Goal: Task Accomplishment & Management: Manage account settings

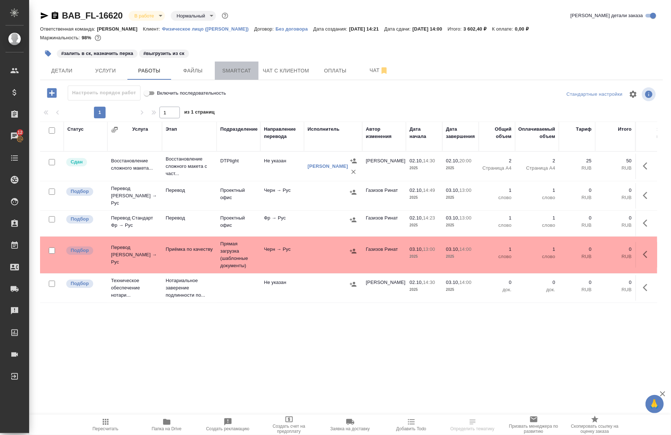
click at [235, 79] on button "Smartcat" at bounding box center [237, 71] width 44 height 18
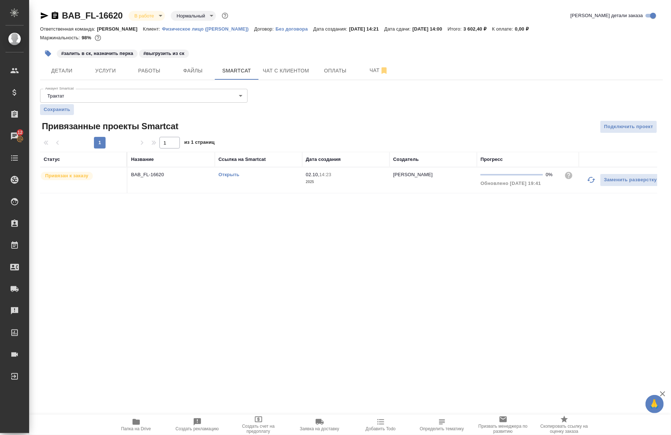
click at [228, 171] on div "Открыть" at bounding box center [258, 174] width 80 height 7
click at [142, 75] on button "Работы" at bounding box center [149, 71] width 44 height 18
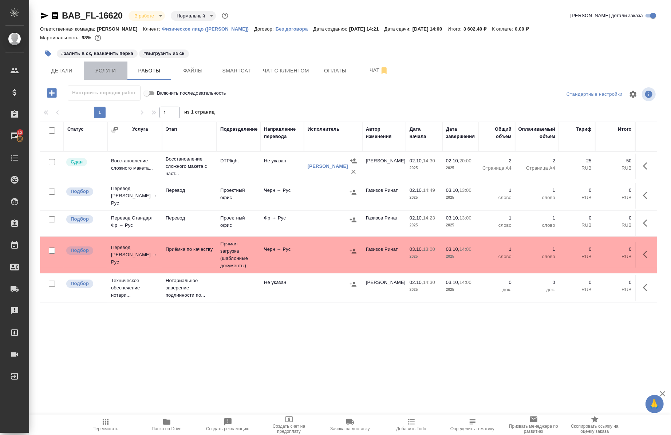
click at [101, 71] on span "Услуги" at bounding box center [105, 70] width 35 height 9
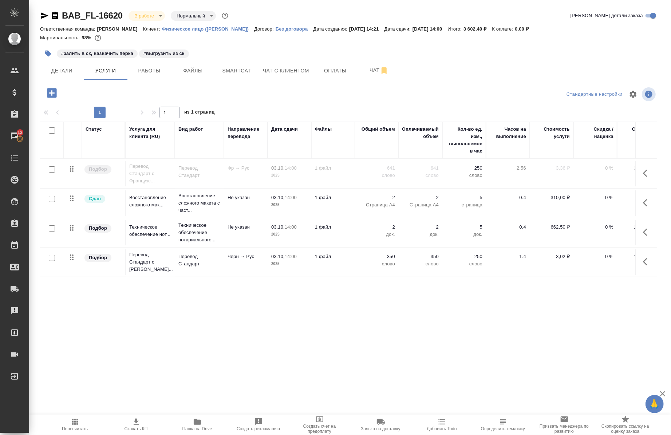
scroll to position [5, 0]
click at [247, 65] on button "Smartcat" at bounding box center [237, 71] width 44 height 18
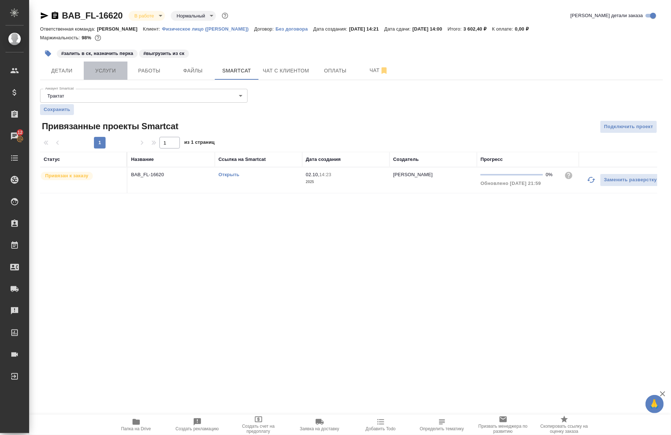
click at [117, 79] on button "Услуги" at bounding box center [106, 71] width 44 height 18
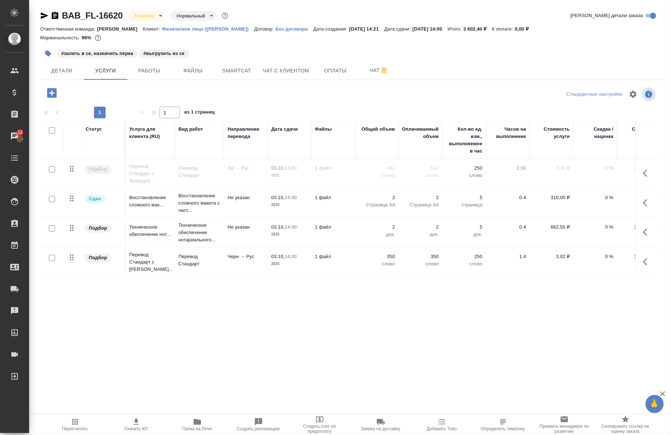
scroll to position [5, 0]
click at [643, 258] on icon "button" at bounding box center [647, 261] width 9 height 9
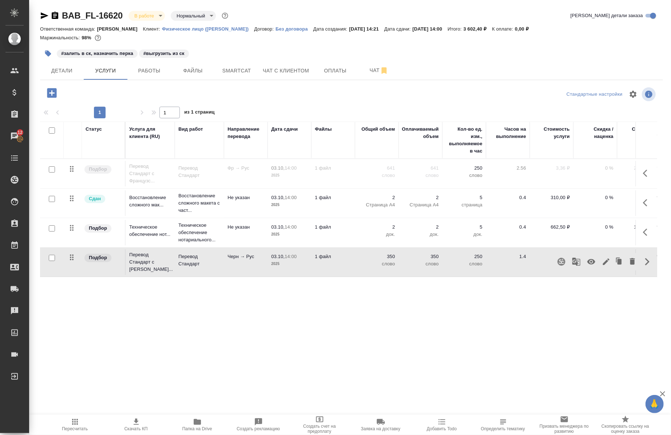
click at [572, 257] on icon "button" at bounding box center [576, 261] width 9 height 9
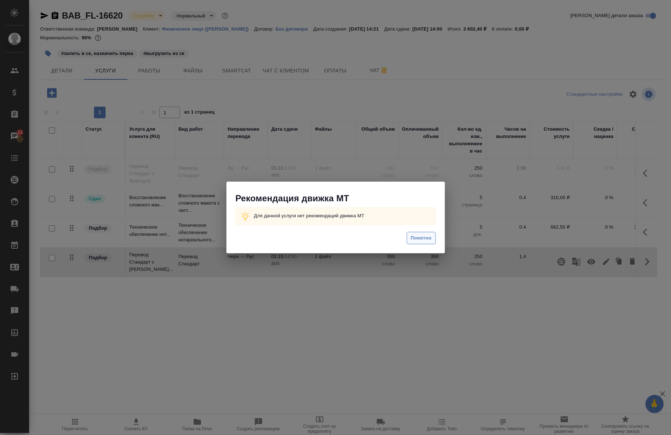
click at [424, 237] on span "Понятно" at bounding box center [420, 238] width 21 height 8
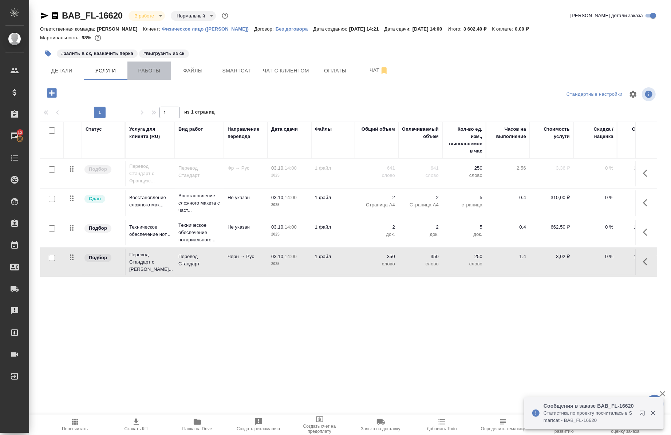
click at [155, 66] on span "Работы" at bounding box center [149, 70] width 35 height 9
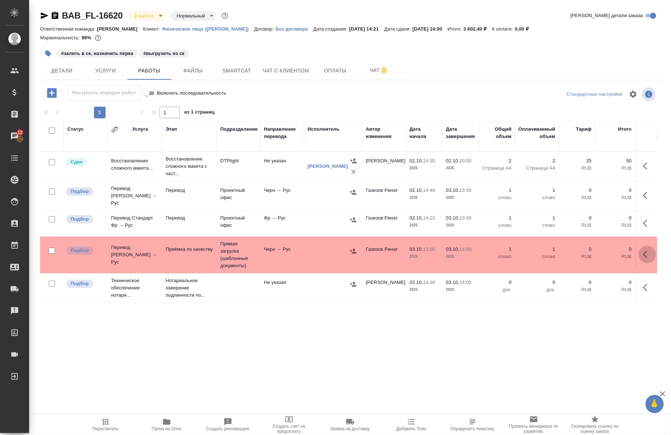
click at [643, 251] on icon "button" at bounding box center [647, 254] width 9 height 9
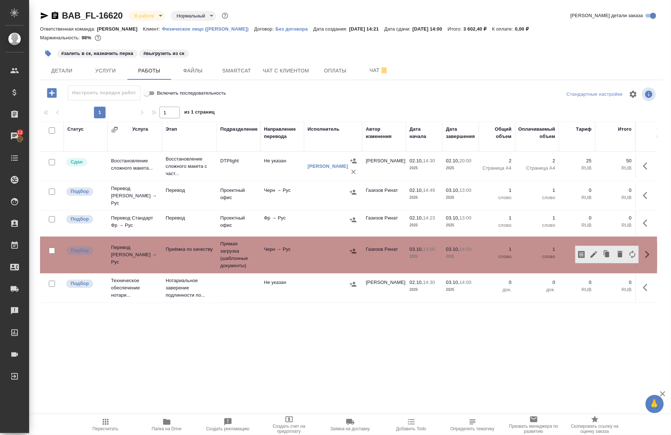
drag, startPoint x: 479, startPoint y: 320, endPoint x: 407, endPoint y: 321, distance: 72.1
click at [407, 321] on div "Статус Услуга Этап Подразделение Направление перевода Исполнитель Автор изменен…" at bounding box center [348, 304] width 617 height 364
click at [643, 193] on icon "button" at bounding box center [647, 195] width 9 height 9
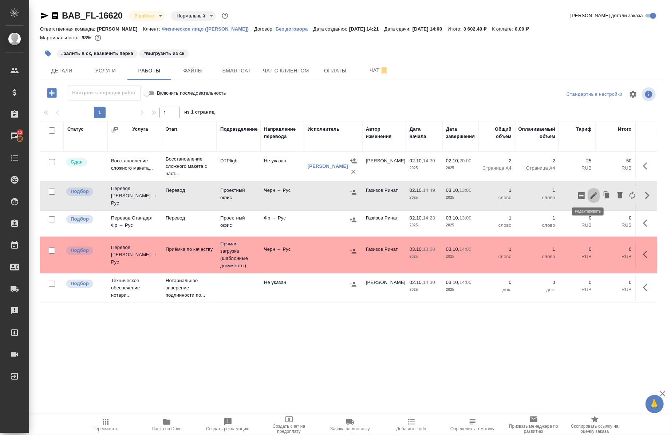
click at [589, 191] on icon "button" at bounding box center [593, 195] width 9 height 9
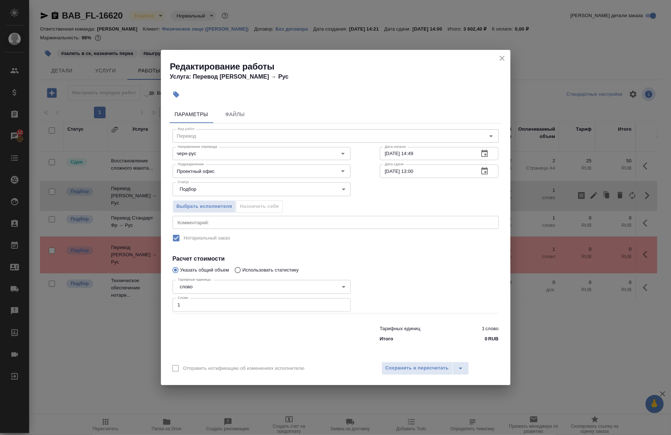
click at [275, 213] on div "Выбрать исполнителя Назначить себя" at bounding box center [261, 205] width 207 height 44
click at [273, 221] on textarea at bounding box center [336, 221] width 316 height 5
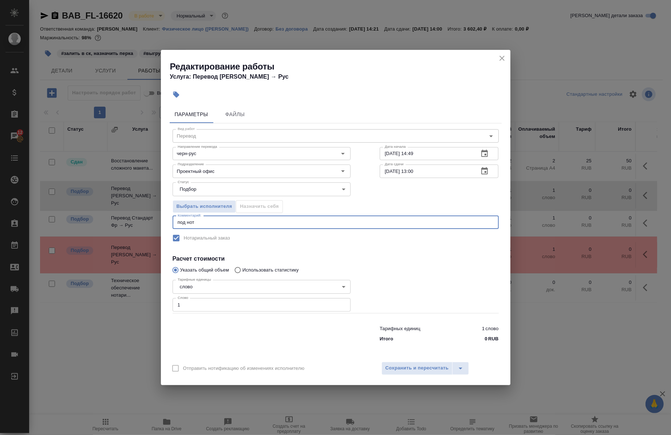
type textarea "под нот"
click at [241, 303] on input "1" at bounding box center [261, 304] width 178 height 13
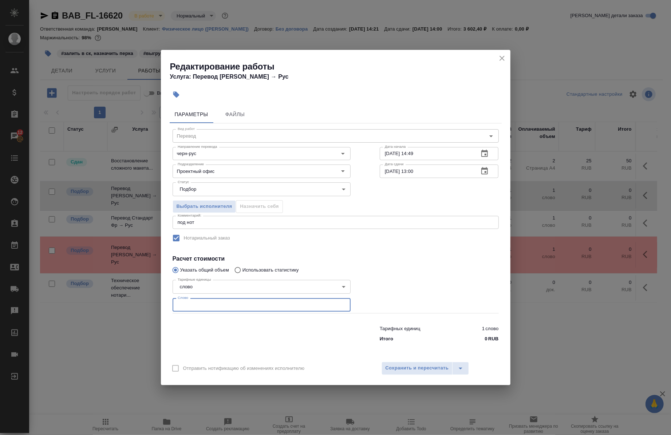
paste input "227.7"
type input "227.7"
click at [428, 156] on input "02.10.2025 14:49" at bounding box center [427, 153] width 94 height 13
type input "02.10.2025 22:00"
click at [412, 173] on input "03.10.2025 13:00" at bounding box center [427, 170] width 94 height 13
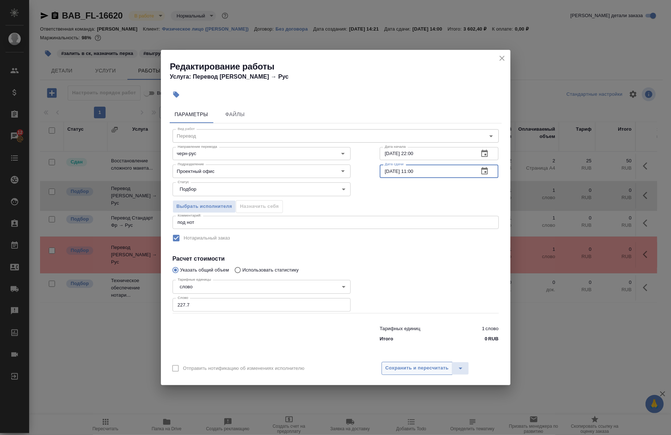
type input "03.10.2025 11:00"
click at [402, 368] on span "Сохранить и пересчитать" at bounding box center [416, 368] width 63 height 8
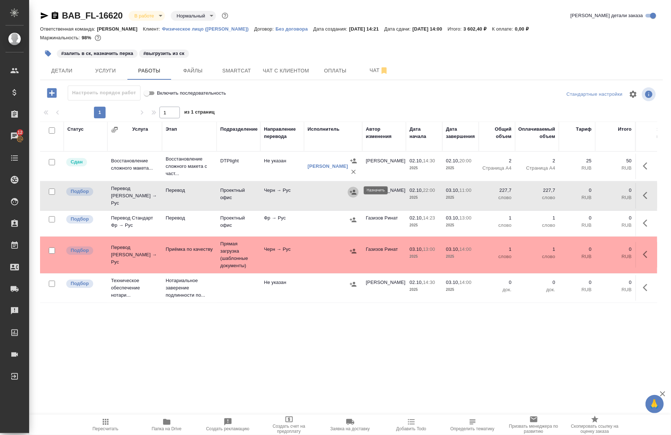
click at [353, 190] on icon "button" at bounding box center [353, 192] width 7 height 5
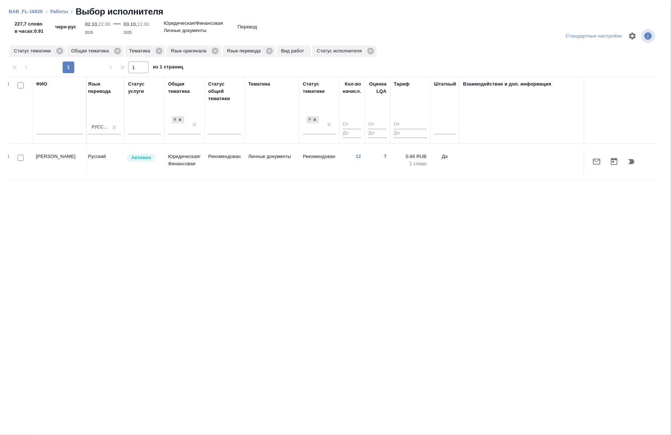
scroll to position [0, 409]
click at [439, 126] on div at bounding box center [442, 127] width 22 height 11
click at [446, 152] on div "Нет" at bounding box center [485, 150] width 109 height 13
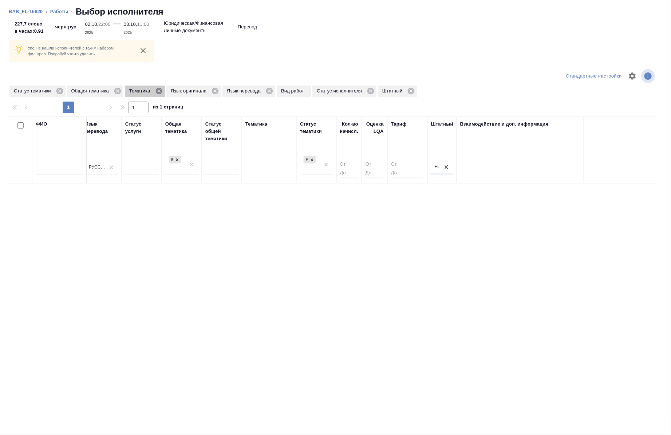
click at [159, 93] on icon at bounding box center [158, 91] width 7 height 7
click at [117, 89] on icon at bounding box center [117, 91] width 7 height 7
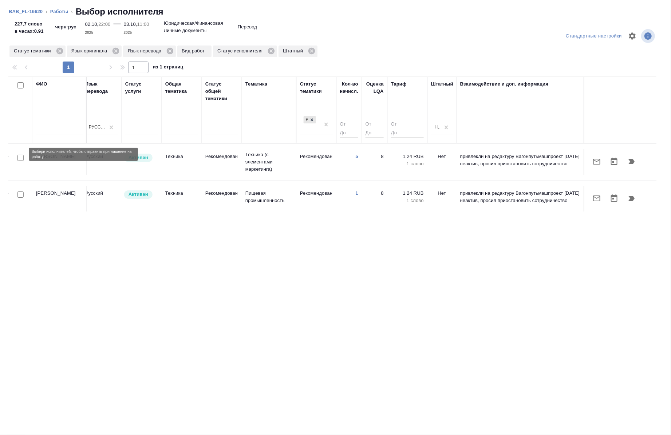
click at [20, 157] on input "checkbox" at bounding box center [20, 158] width 6 height 6
checkbox input "true"
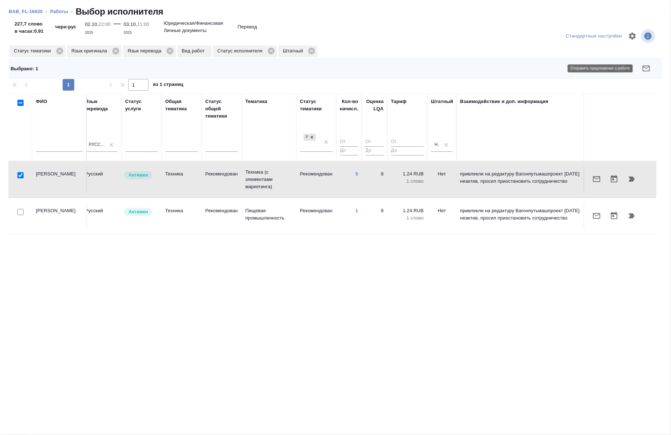
click at [644, 70] on icon "button" at bounding box center [646, 68] width 9 height 9
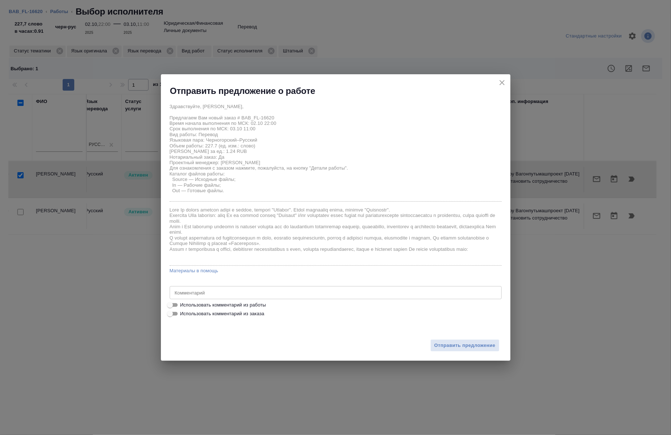
click at [263, 307] on span "Использовать комментарий из работы" at bounding box center [223, 304] width 86 height 7
click at [183, 307] on input "Использовать комментарий из работы" at bounding box center [170, 305] width 26 height 9
checkbox input "true"
type textarea "под нот"
click at [452, 346] on span "Отправить предложение" at bounding box center [464, 345] width 61 height 8
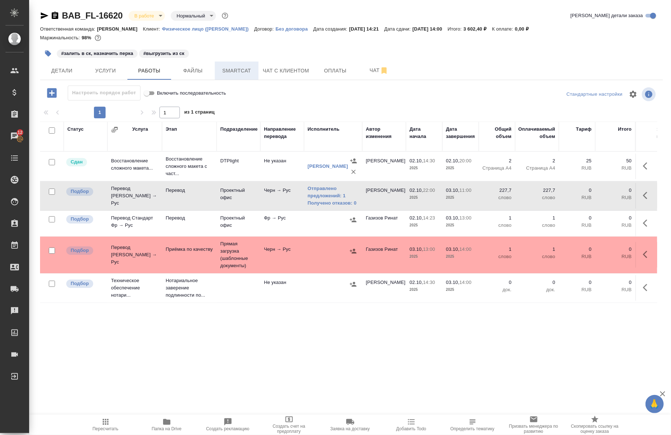
click at [239, 68] on span "Smartcat" at bounding box center [236, 70] width 35 height 9
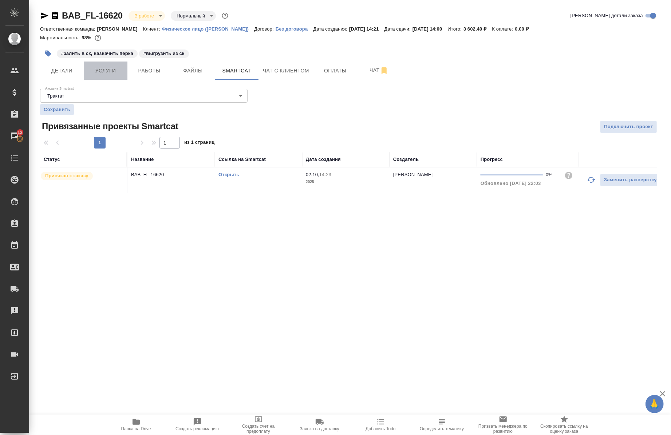
click at [124, 69] on button "Услуги" at bounding box center [106, 71] width 44 height 18
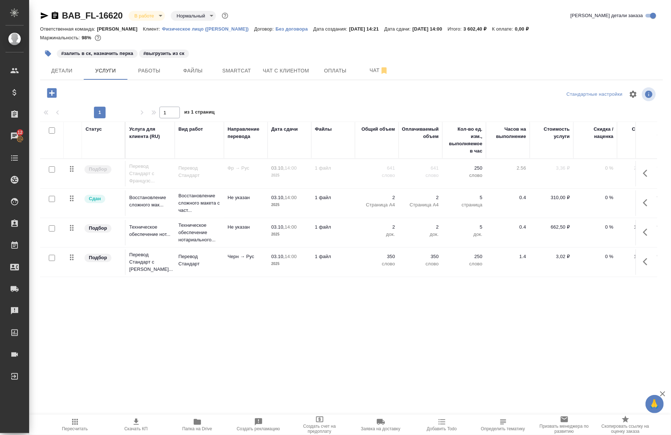
click at [643, 177] on icon "button" at bounding box center [647, 173] width 9 height 9
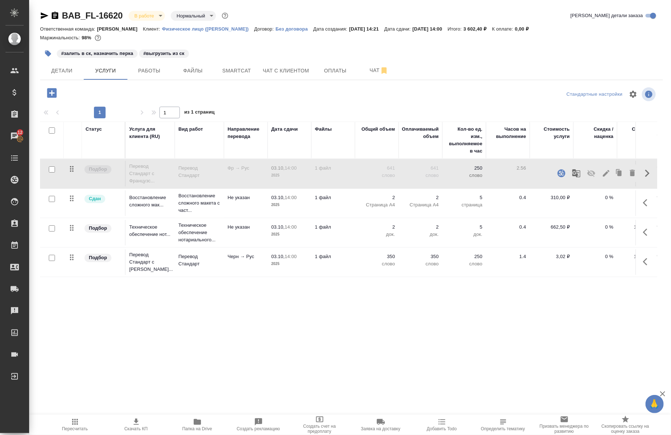
click at [587, 177] on icon "button" at bounding box center [591, 173] width 9 height 9
click at [567, 172] on button "button" at bounding box center [575, 172] width 17 height 17
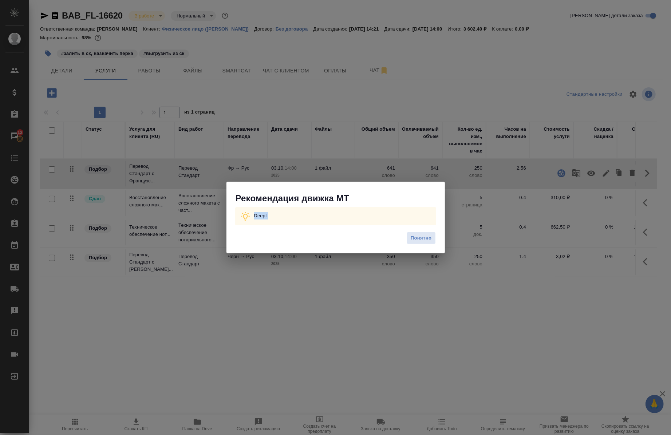
drag, startPoint x: 307, startPoint y: 213, endPoint x: 245, endPoint y: 213, distance: 62.2
click at [245, 213] on div "DeepL" at bounding box center [335, 216] width 201 height 18
copy p "DeepL"
click at [410, 237] on span "Понятно" at bounding box center [420, 238] width 21 height 8
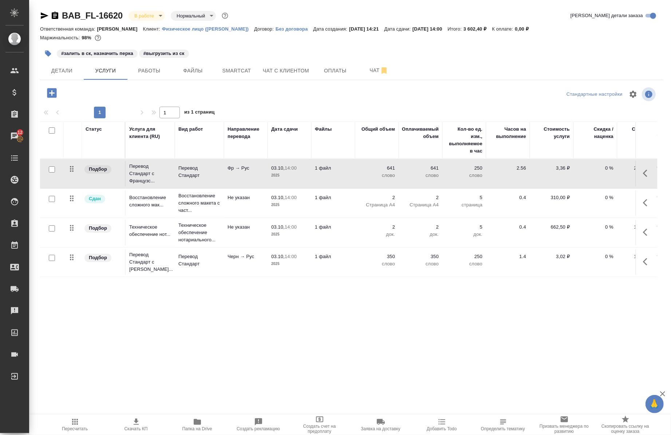
click at [643, 173] on icon "button" at bounding box center [647, 173] width 9 height 9
click at [372, 373] on div ".cls-1 fill:#fff; AWATERA Chernova Anna Клиенты Спецификации Заказы 12 Чаты Tod…" at bounding box center [335, 217] width 671 height 435
click at [638, 257] on button "button" at bounding box center [646, 261] width 17 height 17
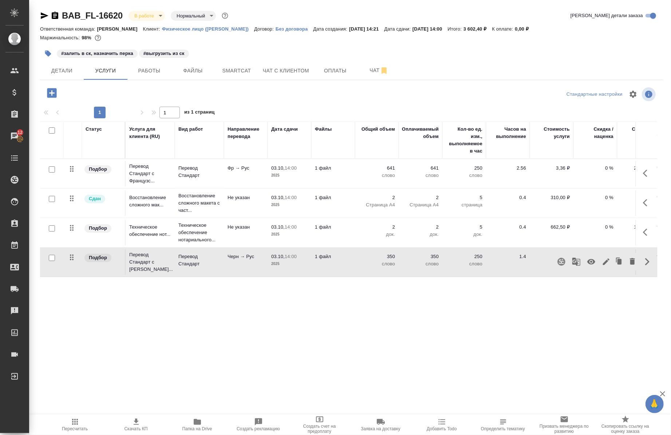
click at [259, 347] on div ".cls-1 fill:#fff; AWATERA Chernova Anna Клиенты Спецификации Заказы 12 Чаты Tod…" at bounding box center [335, 217] width 671 height 435
click at [231, 67] on span "Smartcat" at bounding box center [236, 70] width 35 height 9
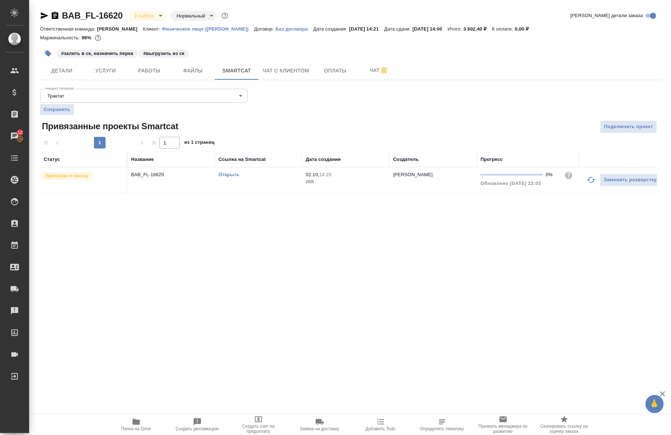
click at [226, 175] on link "Открыть" at bounding box center [228, 174] width 21 height 5
click at [140, 74] on span "Работы" at bounding box center [149, 70] width 35 height 9
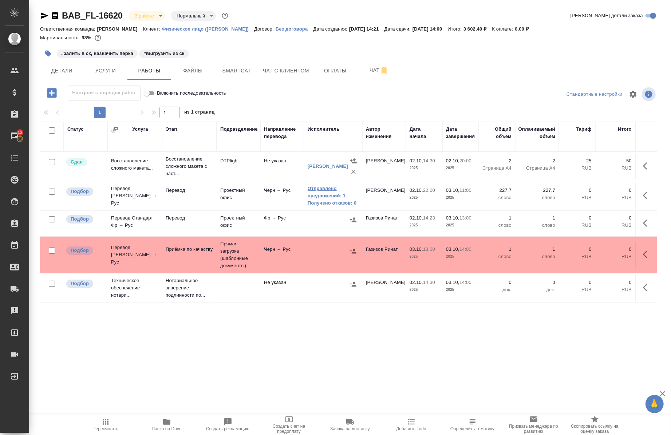
click at [312, 195] on link "Отправлено предложений: 1" at bounding box center [333, 192] width 51 height 15
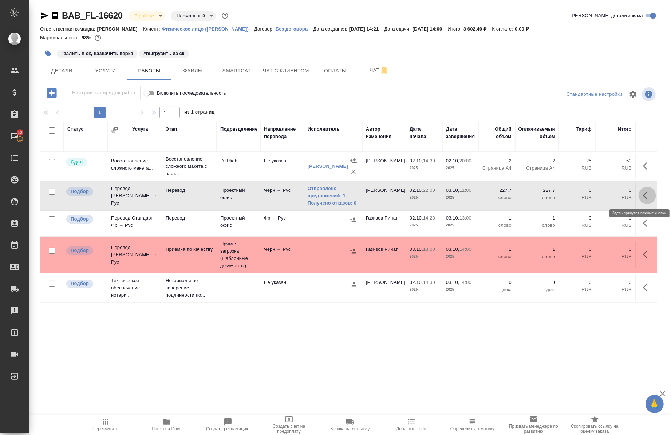
click at [641, 201] on button "button" at bounding box center [646, 195] width 17 height 17
click at [590, 195] on icon "button" at bounding box center [593, 195] width 7 height 7
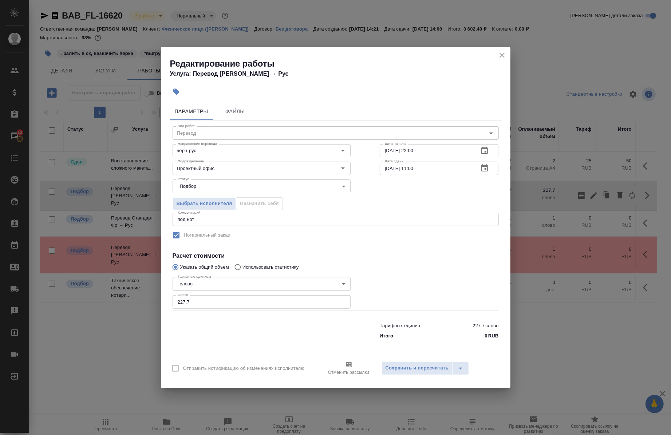
click at [500, 52] on icon "close" at bounding box center [501, 55] width 9 height 9
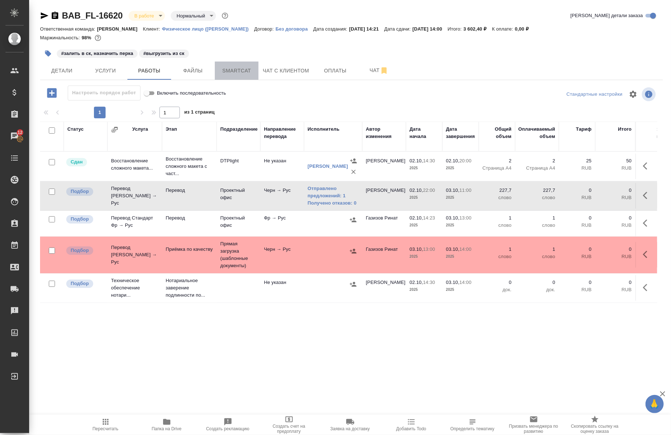
click at [231, 69] on span "Smartcat" at bounding box center [236, 70] width 35 height 9
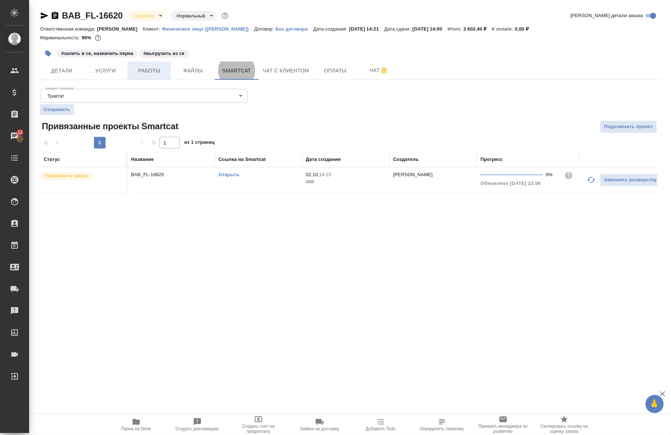
click at [162, 67] on span "Работы" at bounding box center [149, 70] width 35 height 9
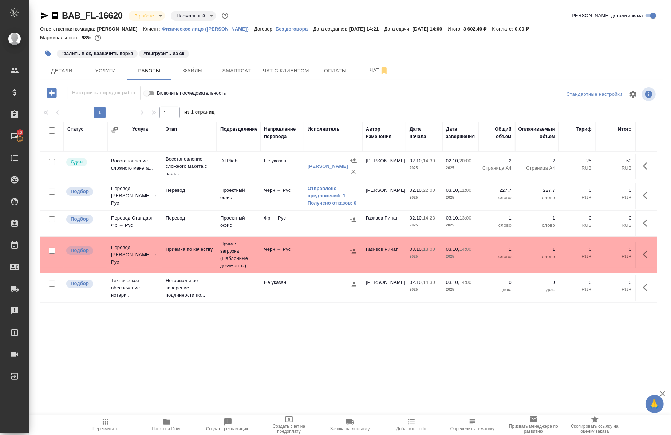
click at [312, 202] on link "Получено отказов: 0" at bounding box center [333, 202] width 51 height 7
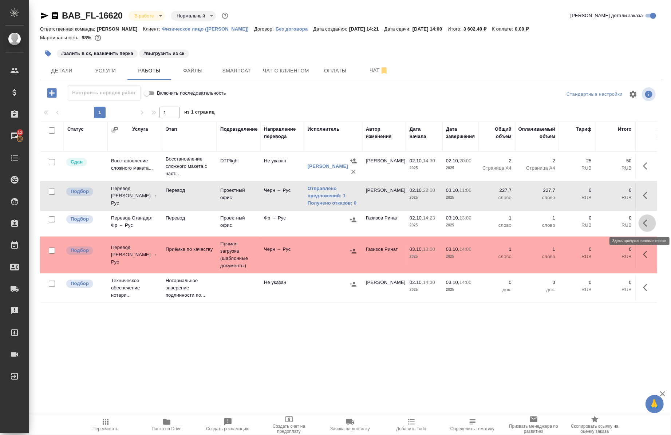
click at [643, 219] on icon "button" at bounding box center [647, 223] width 9 height 9
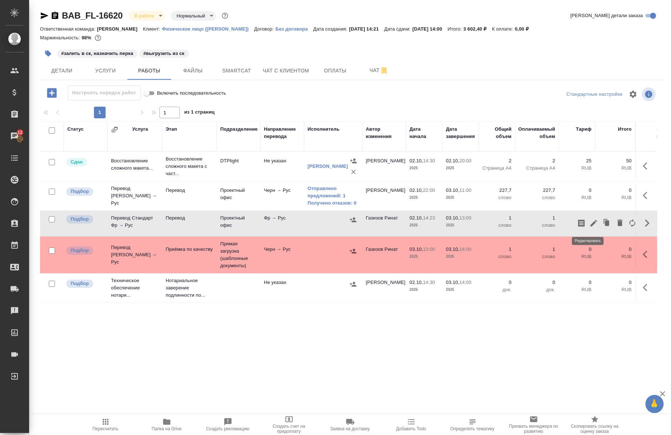
click at [590, 224] on icon "button" at bounding box center [593, 223] width 9 height 9
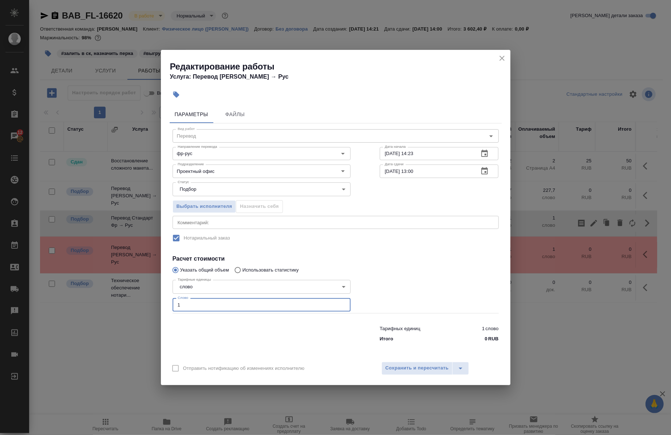
click at [218, 305] on input "1" at bounding box center [261, 304] width 178 height 13
paste input "80.8"
type input "80.8"
click at [210, 219] on div "x Комментарий:" at bounding box center [335, 222] width 326 height 13
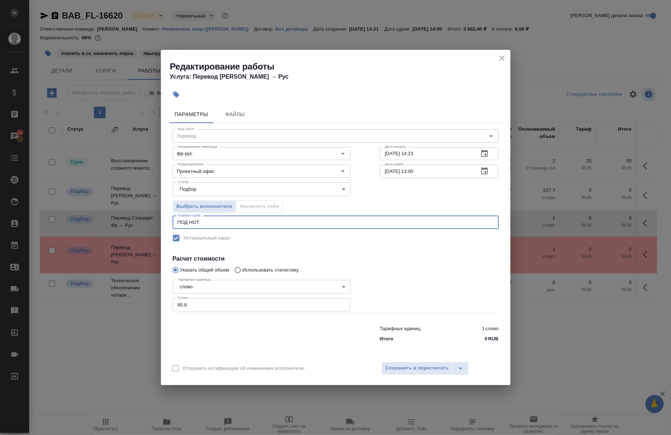
type textarea "ПОД НОТ"
click at [428, 156] on input "02.10.2025 14:23" at bounding box center [427, 153] width 94 height 13
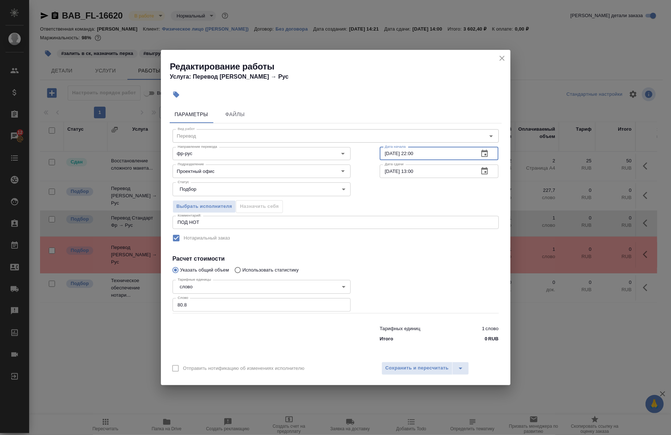
type input "02.10.2025 22:00"
click at [413, 170] on input "03.10.2025 13:00" at bounding box center [427, 170] width 94 height 13
type input "03.10.2025 11:00"
click at [412, 362] on button "Сохранить и пересчитать" at bounding box center [416, 368] width 71 height 13
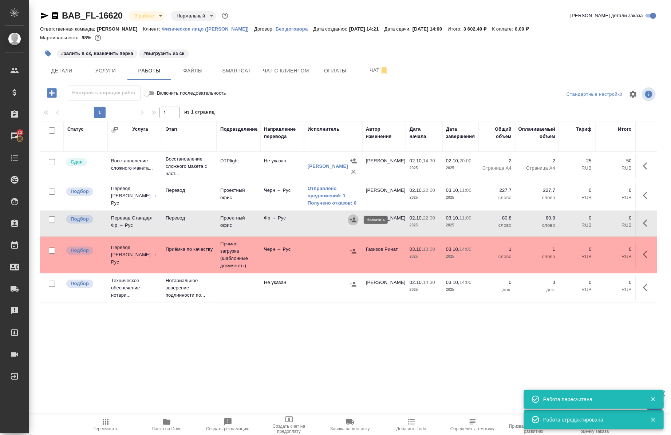
click at [351, 218] on icon "button" at bounding box center [352, 219] width 7 height 7
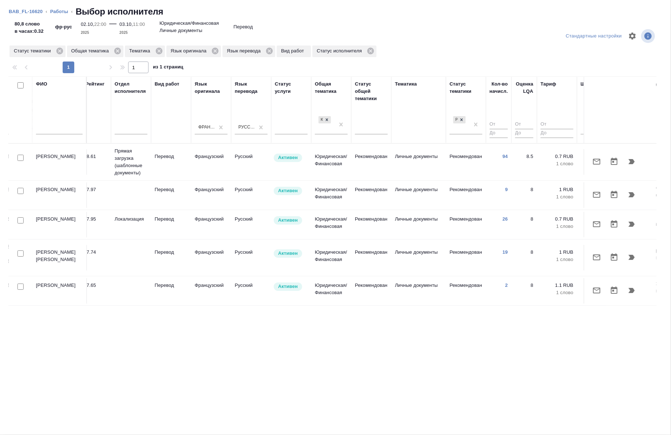
scroll to position [0, 281]
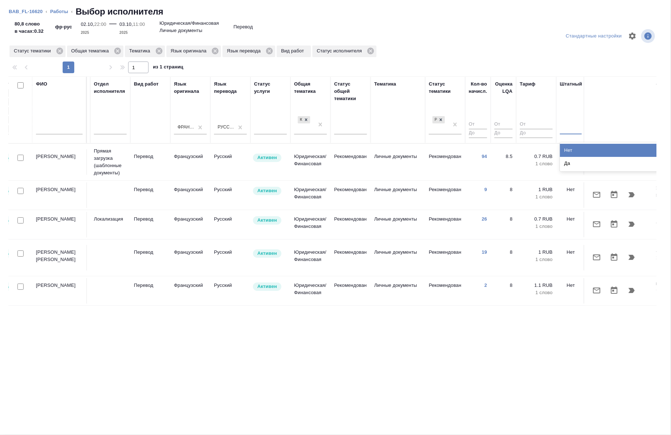
click at [562, 129] on div at bounding box center [571, 127] width 22 height 11
click at [571, 150] on div "Нет" at bounding box center [614, 150] width 109 height 13
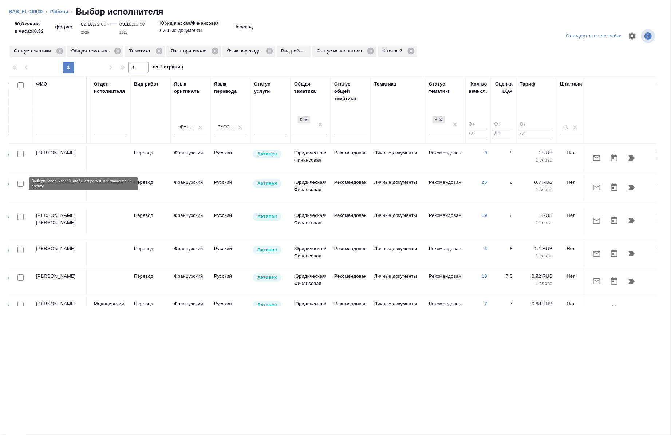
click at [22, 183] on input "checkbox" at bounding box center [20, 184] width 6 height 6
checkbox input "true"
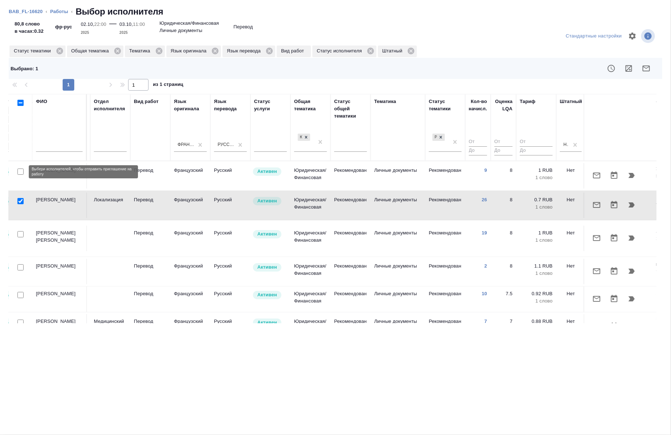
click at [19, 171] on input "checkbox" at bounding box center [20, 171] width 6 height 6
checkbox input "true"
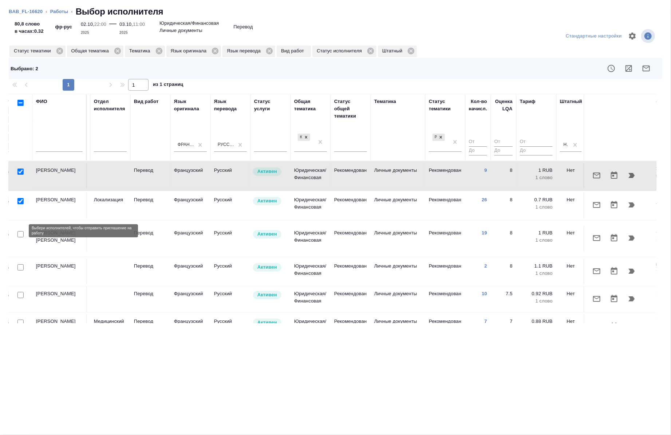
click at [20, 231] on input "checkbox" at bounding box center [20, 234] width 6 height 6
checkbox input "true"
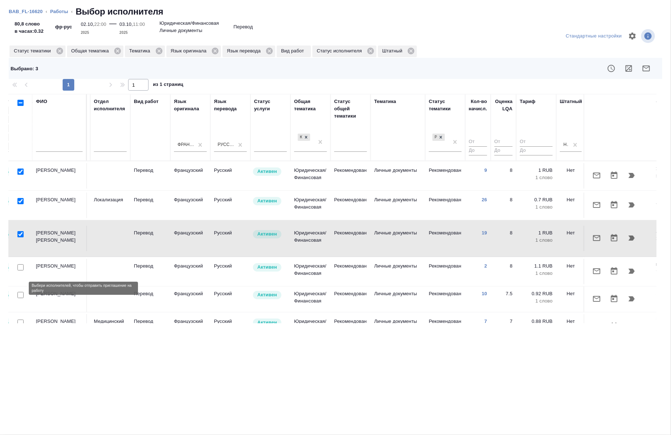
click at [22, 292] on input "checkbox" at bounding box center [20, 295] width 6 height 6
checkbox input "true"
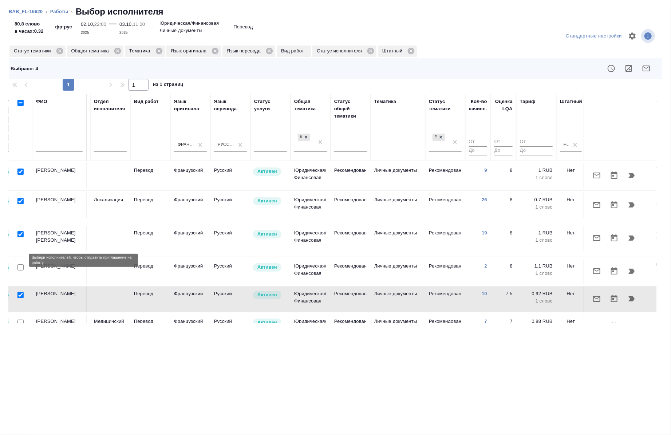
click at [21, 264] on input "checkbox" at bounding box center [20, 267] width 6 height 6
checkbox input "true"
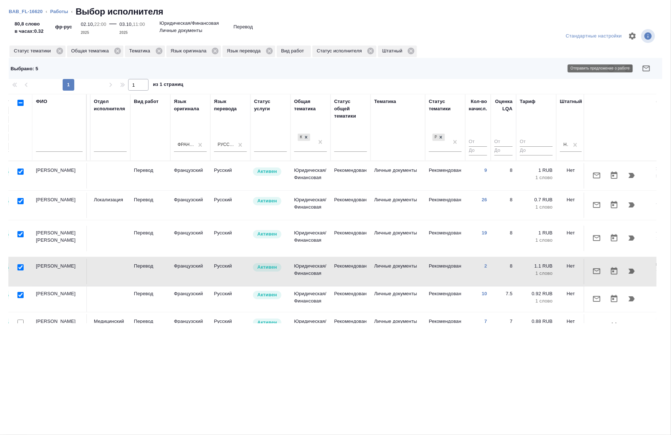
click at [646, 68] on icon "button" at bounding box center [645, 69] width 7 height 6
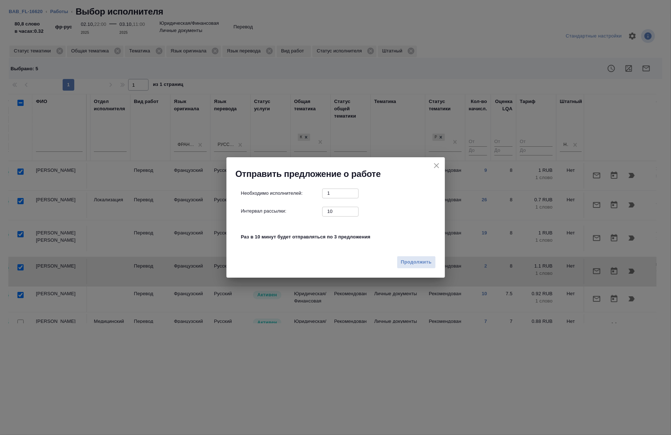
click at [341, 209] on input "10" at bounding box center [340, 211] width 36 height 9
type input "0"
click at [414, 265] on span "Продолжить" at bounding box center [416, 262] width 31 height 8
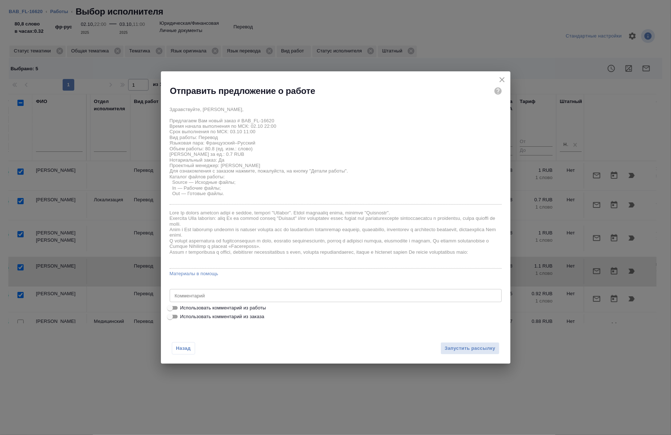
click at [220, 305] on span "Использовать комментарий из работы" at bounding box center [223, 307] width 86 height 7
click at [183, 305] on input "Использовать комментарий из работы" at bounding box center [170, 308] width 26 height 9
checkbox input "true"
type textarea "ПОД НОТ"
click at [449, 345] on span "Запустить рассылку" at bounding box center [469, 348] width 51 height 8
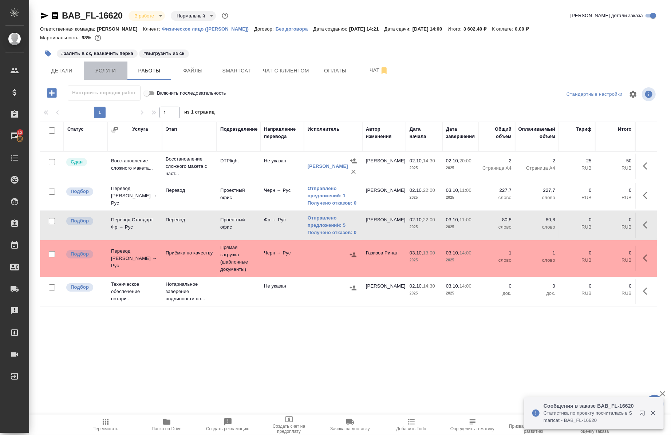
click at [107, 71] on span "Услуги" at bounding box center [105, 70] width 35 height 9
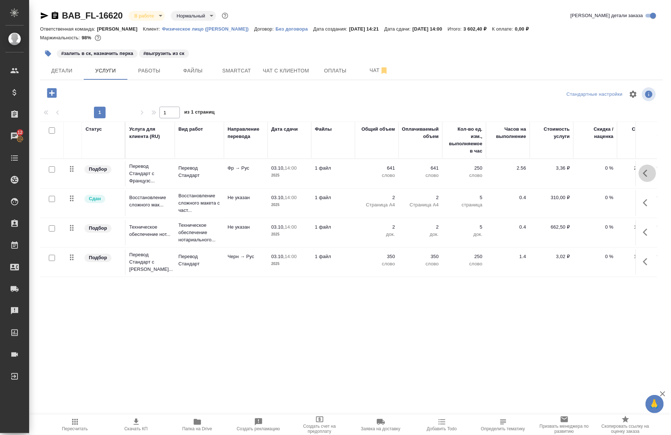
click at [638, 167] on button "button" at bounding box center [646, 172] width 17 height 17
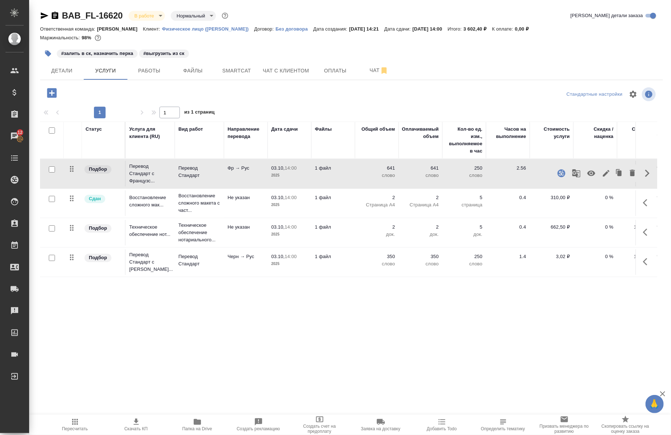
click at [588, 172] on icon "button" at bounding box center [591, 173] width 8 height 5
click at [643, 257] on icon "button" at bounding box center [647, 261] width 9 height 9
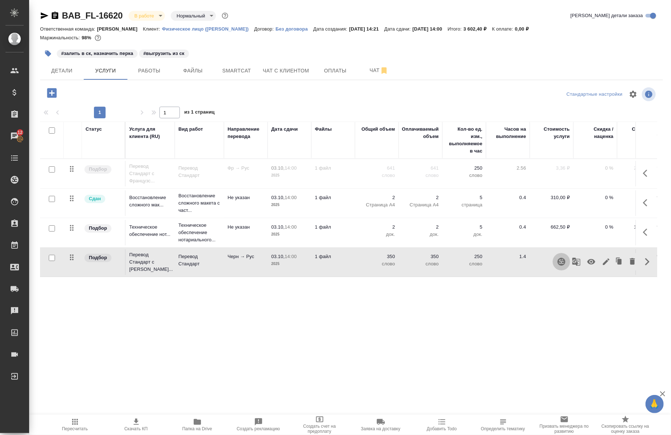
click at [557, 264] on icon "button" at bounding box center [561, 262] width 8 height 8
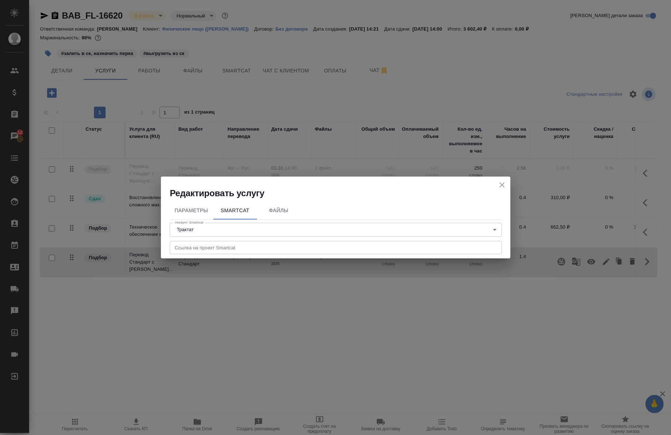
click at [500, 183] on icon "close" at bounding box center [501, 185] width 9 height 9
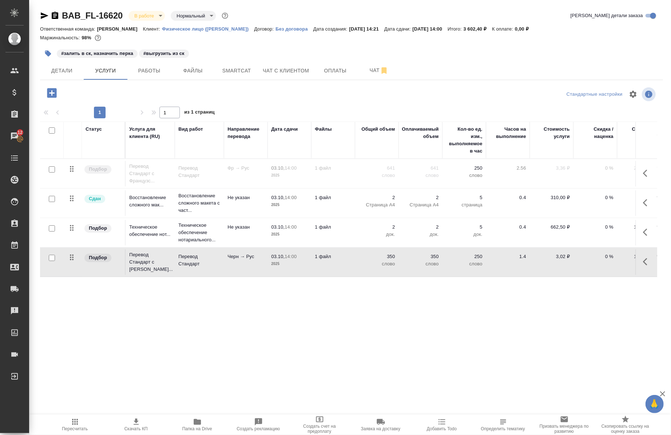
click at [50, 256] on input "checkbox" at bounding box center [52, 258] width 6 height 6
checkbox input "true"
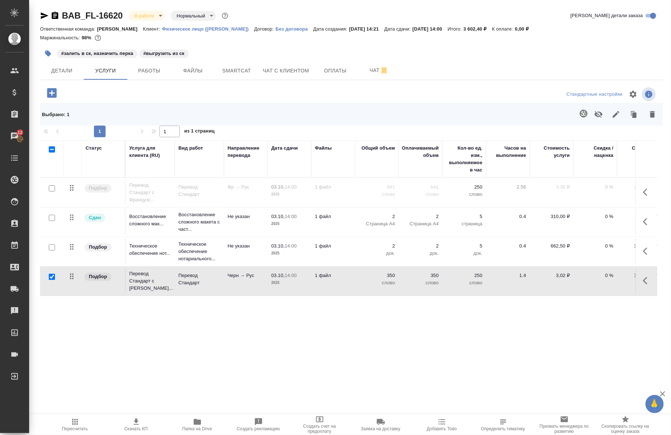
click at [579, 116] on button "button" at bounding box center [583, 113] width 17 height 17
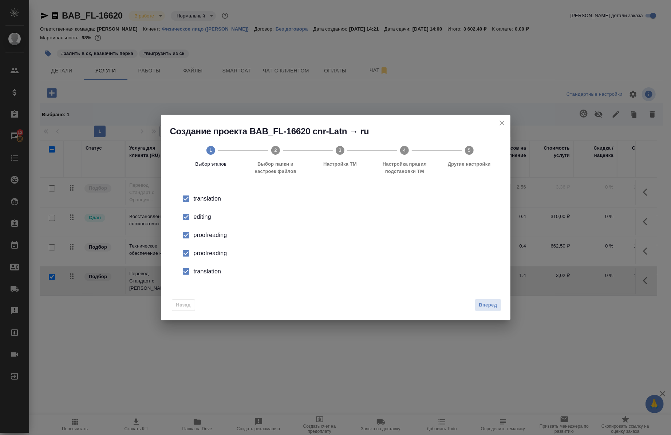
click at [202, 219] on div "editing" at bounding box center [343, 217] width 299 height 9
click at [204, 231] on div "proofreading" at bounding box center [343, 235] width 299 height 9
click at [212, 257] on div "proofreading" at bounding box center [343, 253] width 299 height 9
click at [214, 275] on div "translation" at bounding box center [343, 271] width 299 height 9
click at [484, 306] on span "Вперед" at bounding box center [488, 305] width 18 height 8
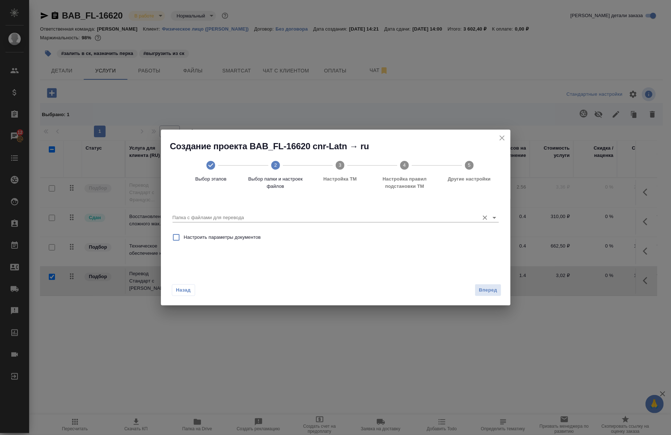
click at [341, 211] on div "Папка с файлами для перевода" at bounding box center [335, 214] width 326 height 15
click at [321, 215] on input "Папка с файлами для перевода" at bounding box center [323, 217] width 303 height 9
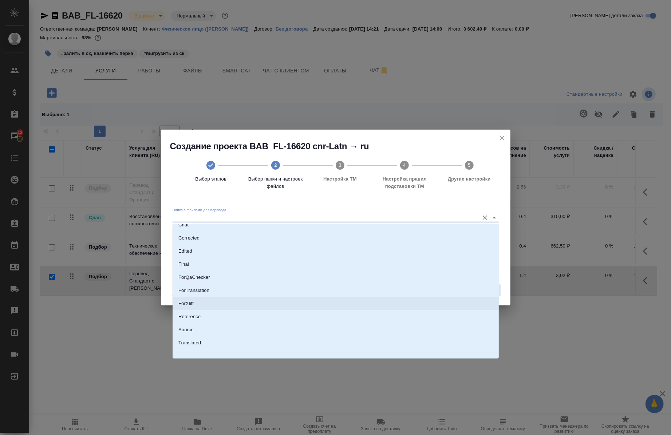
scroll to position [35, 0]
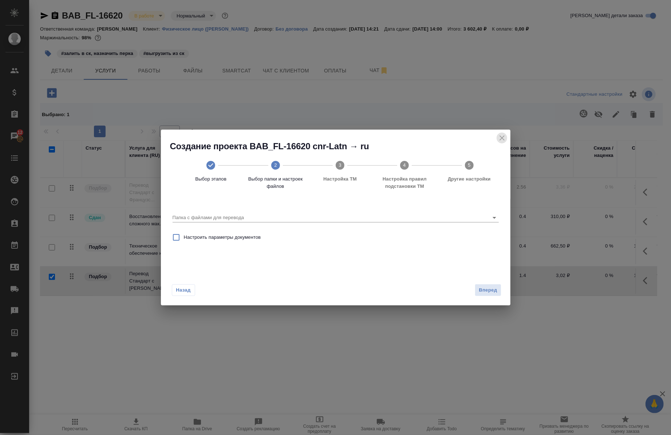
click at [499, 140] on icon "close" at bounding box center [501, 138] width 9 height 9
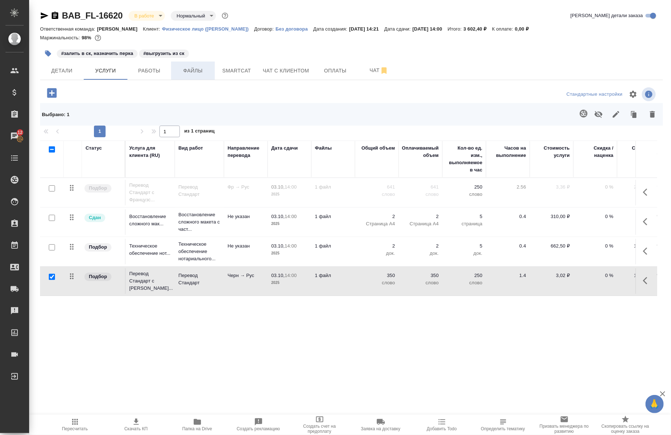
click at [183, 74] on span "Файлы" at bounding box center [192, 70] width 35 height 9
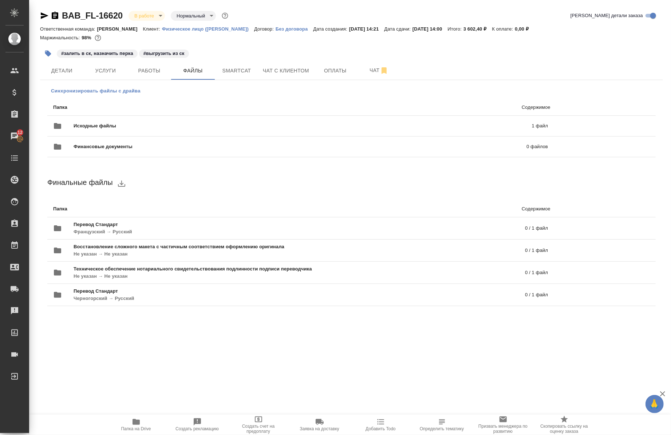
click at [86, 90] on span "Синхронизировать файлы с драйва" at bounding box center [96, 90] width 90 height 7
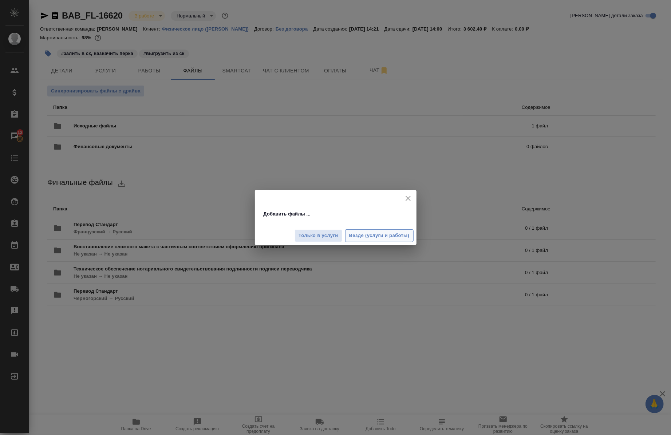
click at [373, 241] on button "Везде (услуги и работы)" at bounding box center [379, 235] width 68 height 13
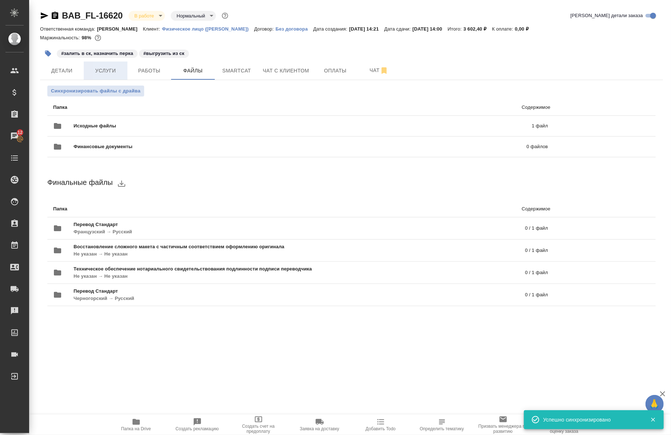
click at [100, 74] on span "Услуги" at bounding box center [105, 70] width 35 height 9
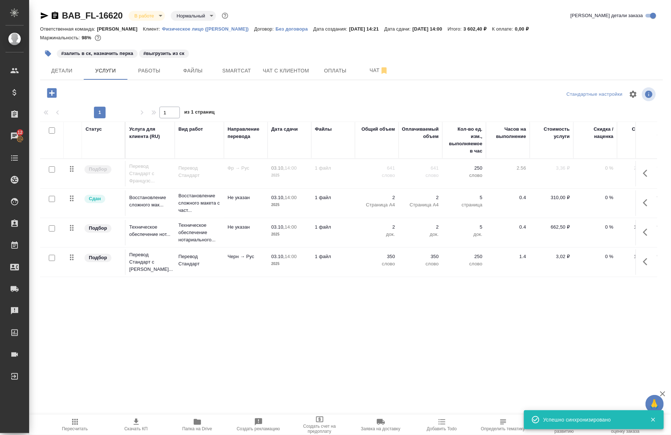
click at [53, 257] on input "checkbox" at bounding box center [52, 258] width 6 height 6
checkbox input "true"
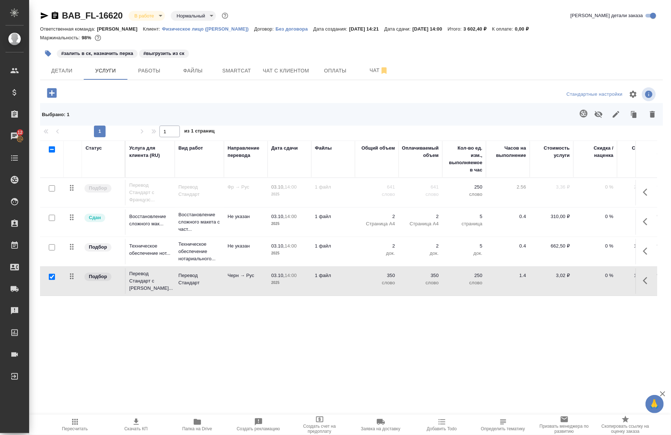
click at [584, 115] on icon "button" at bounding box center [583, 113] width 9 height 9
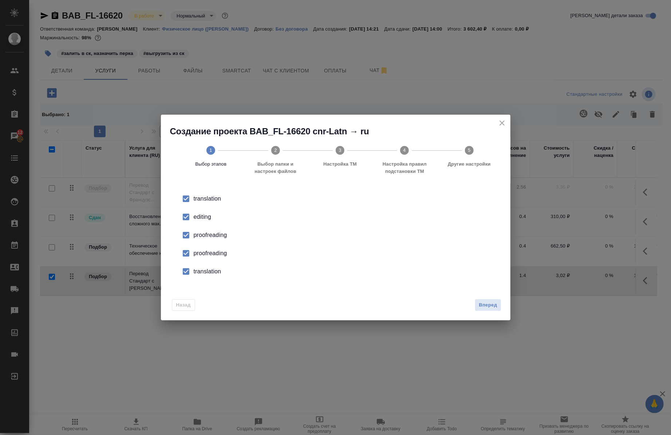
click at [202, 220] on div "editing" at bounding box center [343, 217] width 299 height 9
click at [201, 232] on div "proofreading" at bounding box center [343, 235] width 299 height 9
click at [203, 246] on li "proofreading" at bounding box center [335, 253] width 326 height 18
click at [213, 273] on div "translation" at bounding box center [343, 271] width 299 height 9
click at [481, 305] on span "Вперед" at bounding box center [488, 305] width 18 height 8
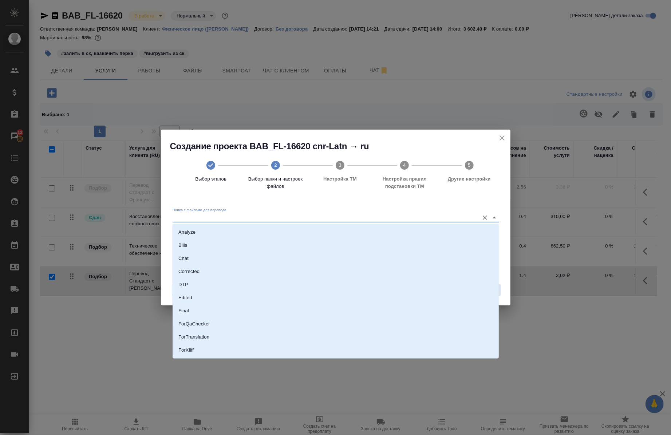
click at [297, 217] on input "Папка с файлами для перевода" at bounding box center [323, 217] width 303 height 9
click at [227, 332] on li "ForTranslation" at bounding box center [335, 336] width 326 height 13
type input "ForTranslation"
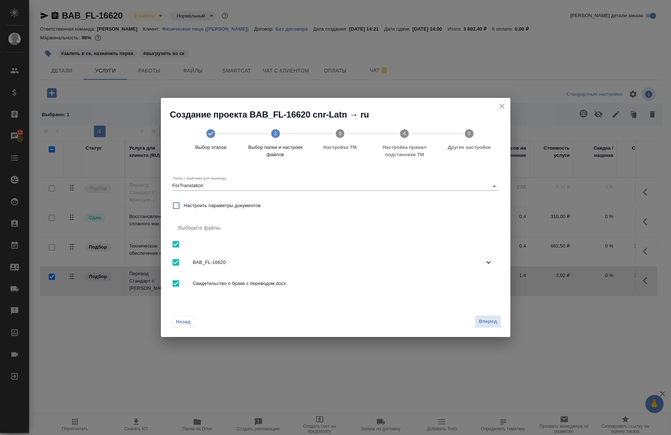
click at [473, 314] on div "Назад Вперед" at bounding box center [335, 320] width 349 height 34
drag, startPoint x: 479, startPoint y: 321, endPoint x: 406, endPoint y: 232, distance: 114.9
click at [406, 232] on div "Выберите файлы" at bounding box center [335, 227] width 326 height 17
click at [482, 323] on span "Вперед" at bounding box center [488, 321] width 18 height 8
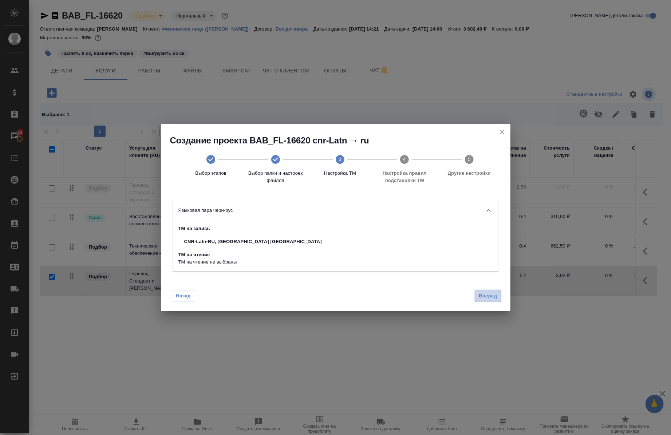
click at [487, 292] on span "Вперед" at bounding box center [488, 296] width 18 height 8
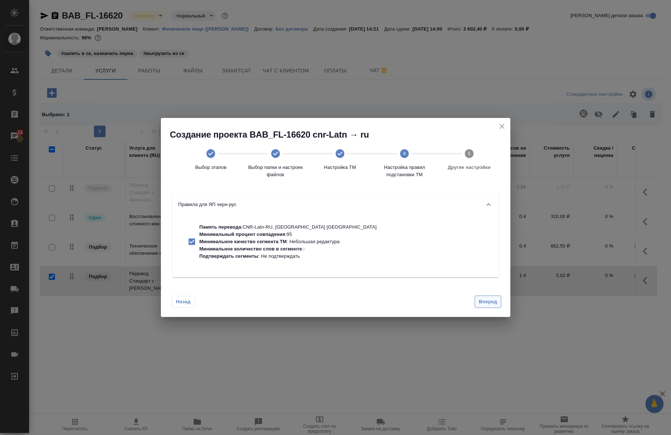
click at [487, 292] on div "Назад Вперед" at bounding box center [335, 300] width 349 height 34
click at [487, 299] on span "Вперед" at bounding box center [488, 302] width 18 height 8
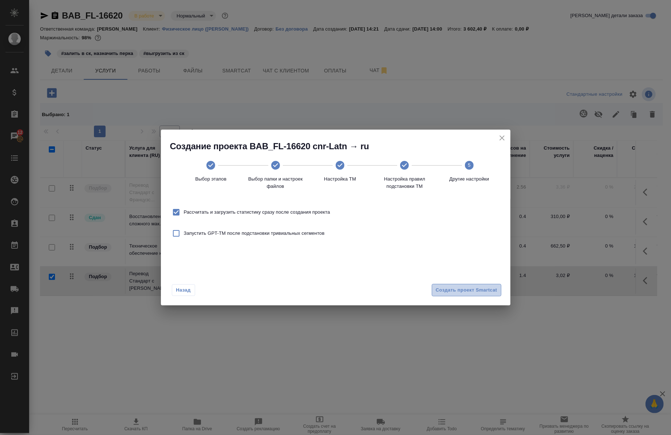
click at [479, 286] on span "Создать проект Smartcat" at bounding box center [467, 290] width 62 height 8
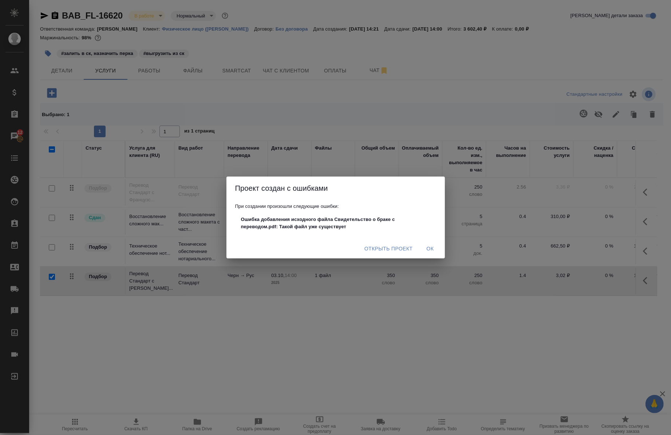
click at [431, 245] on span "Ок" at bounding box center [429, 248] width 17 height 9
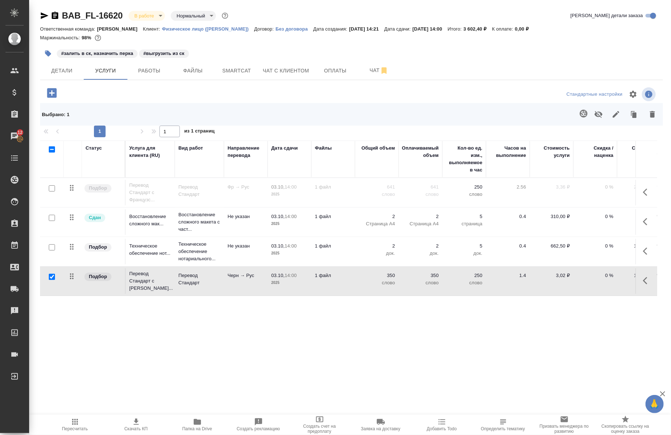
click at [230, 82] on div "BAB_FL-16620 В работе inProgress Нормальный normal Кратко детали заказа Ответст…" at bounding box center [351, 158] width 631 height 316
drag, startPoint x: 230, startPoint y: 82, endPoint x: 225, endPoint y: 66, distance: 16.0
click at [225, 66] on div "BAB_FL-16620 В работе inProgress Нормальный normal Кратко детали заказа Ответст…" at bounding box center [351, 158] width 631 height 316
click at [227, 69] on span "Smartcat" at bounding box center [236, 70] width 35 height 9
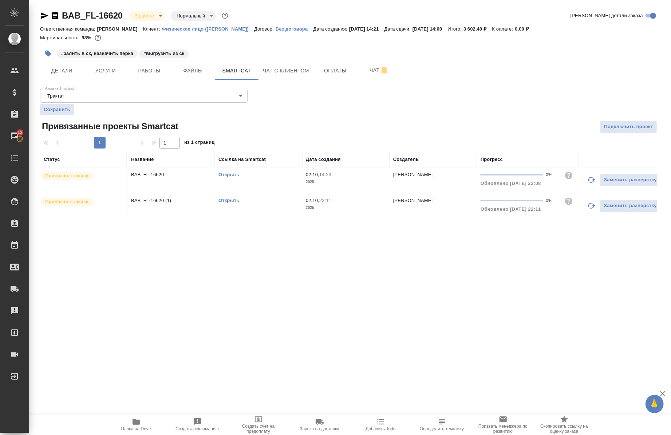
click at [227, 198] on link "Открыть" at bounding box center [228, 200] width 21 height 5
click at [160, 74] on span "Работы" at bounding box center [149, 70] width 35 height 9
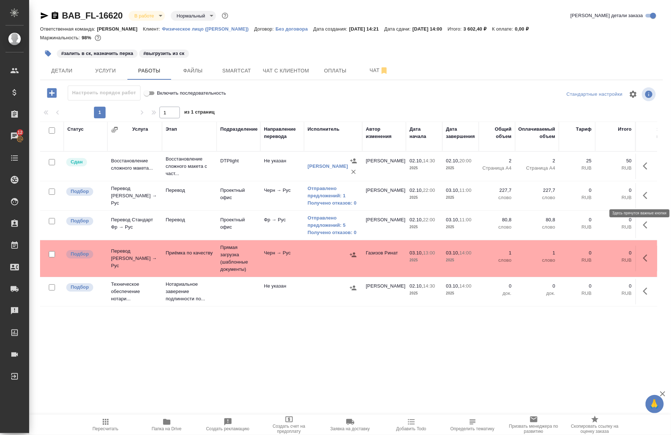
click at [639, 202] on button "button" at bounding box center [646, 195] width 17 height 17
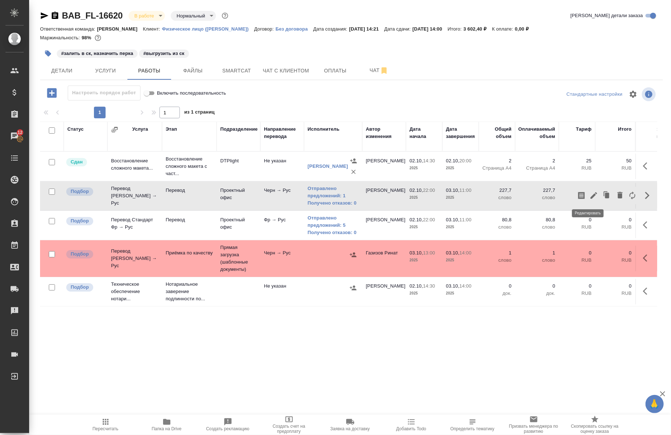
click at [589, 199] on icon "button" at bounding box center [593, 195] width 9 height 9
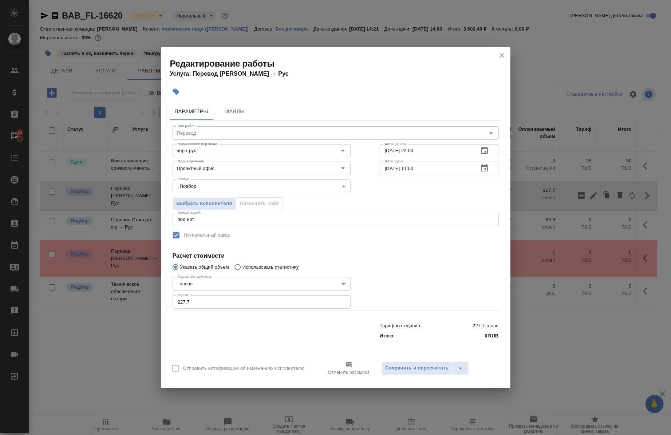
click at [213, 308] on input "227.7" at bounding box center [261, 301] width 178 height 13
type input "228"
click at [409, 375] on div "Отправить нотификацию об изменениях исполнителю Отменить рассылки Сохранить и п…" at bounding box center [335, 371] width 349 height 34
click at [405, 368] on span "Сохранить и пересчитать" at bounding box center [416, 368] width 63 height 8
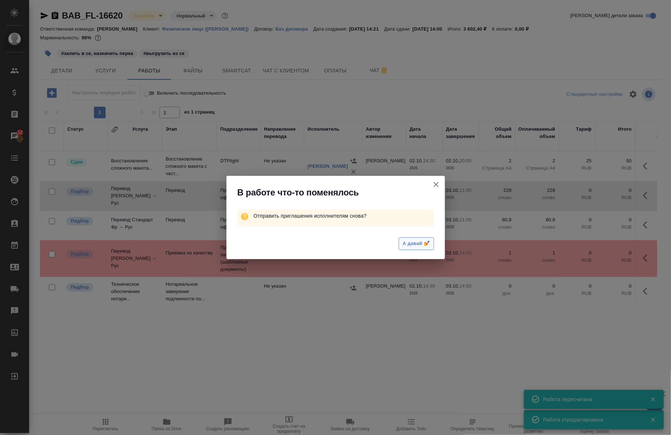
click at [402, 246] on span "А давай 💅" at bounding box center [415, 243] width 27 height 8
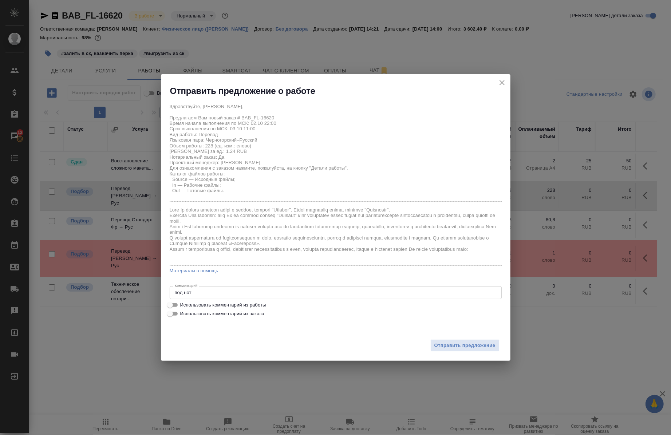
click at [499, 82] on icon "close" at bounding box center [501, 82] width 9 height 9
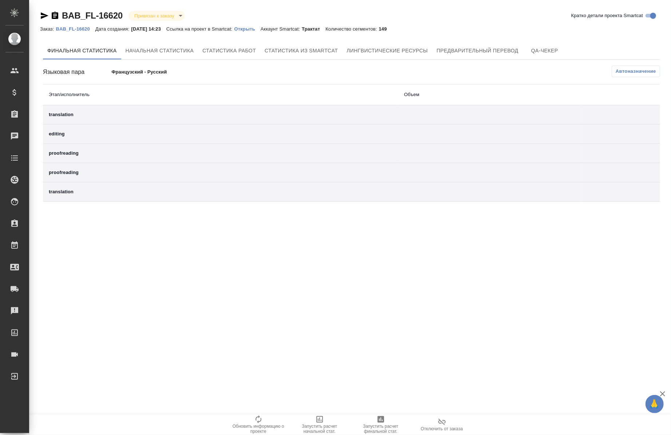
click at [252, 31] on p "Открыть" at bounding box center [247, 28] width 26 height 5
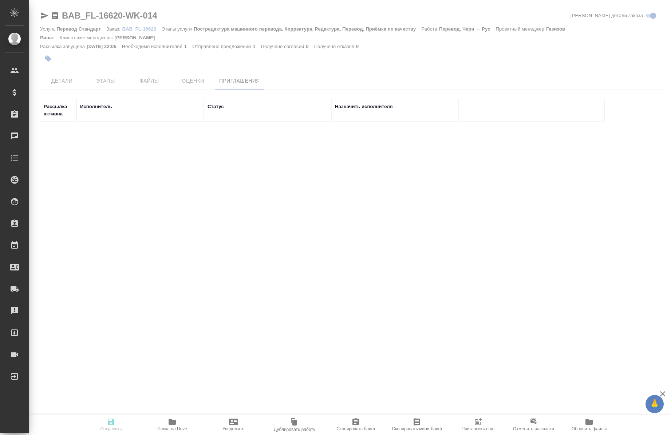
click at [311, 202] on div ".cls-1 fill:#fff; AWATERA Chernova Anna Клиенты Спецификации Заказы Чаты Todo П…" at bounding box center [335, 217] width 671 height 435
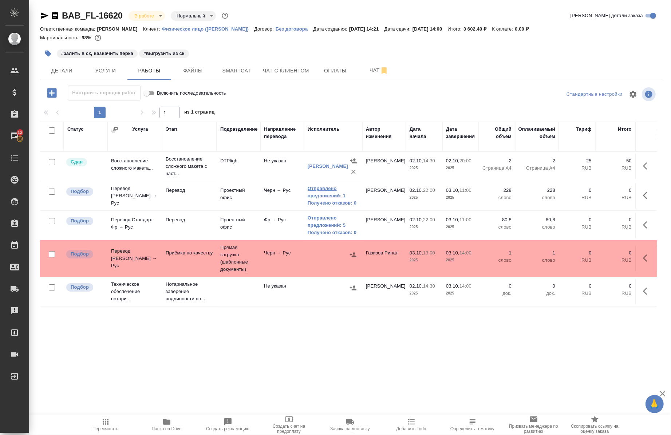
click at [331, 187] on link "Отправлено предложений: 1" at bounding box center [333, 192] width 51 height 15
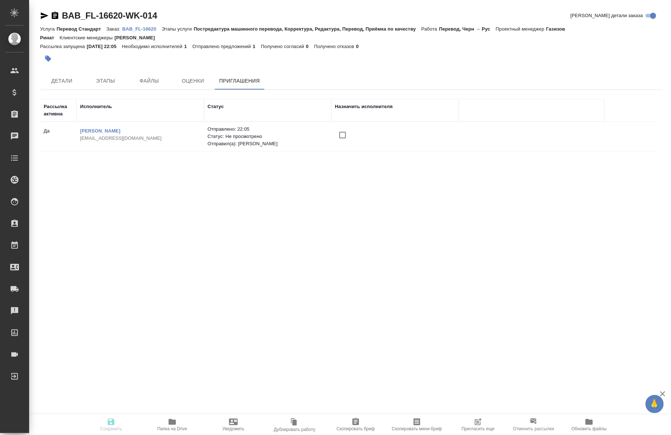
click at [474, 429] on span "Пригласить еще" at bounding box center [477, 428] width 33 height 5
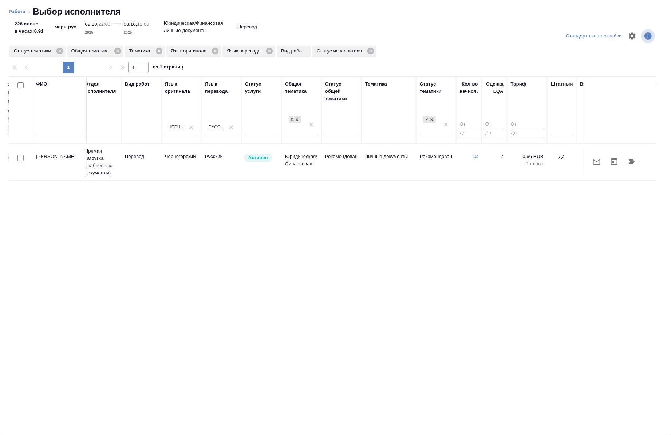
scroll to position [0, 301]
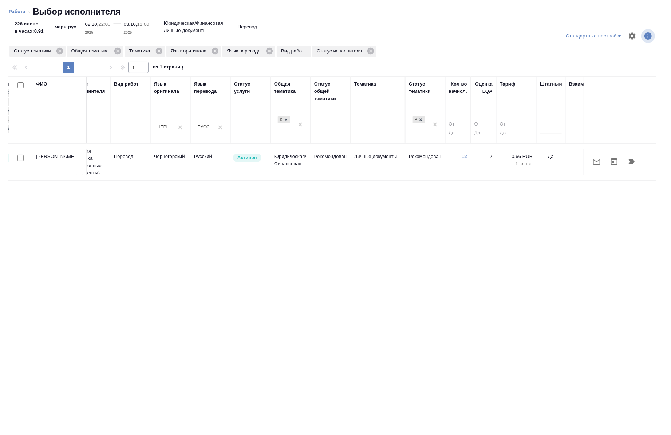
click at [545, 121] on div at bounding box center [551, 127] width 22 height 14
click at [548, 150] on div "Нет" at bounding box center [594, 150] width 109 height 13
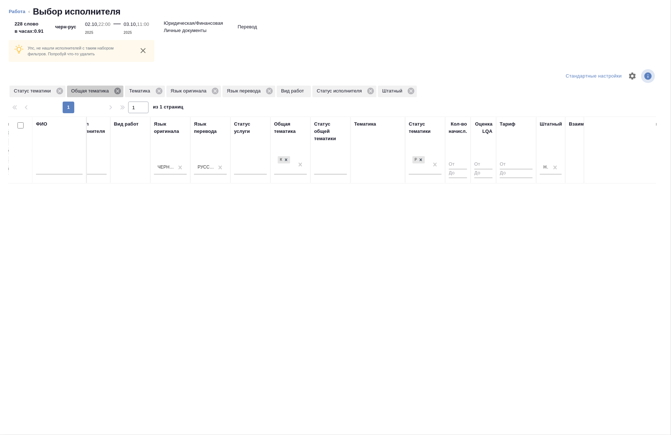
click at [117, 91] on icon at bounding box center [118, 91] width 8 height 8
click at [58, 91] on icon at bounding box center [59, 91] width 7 height 7
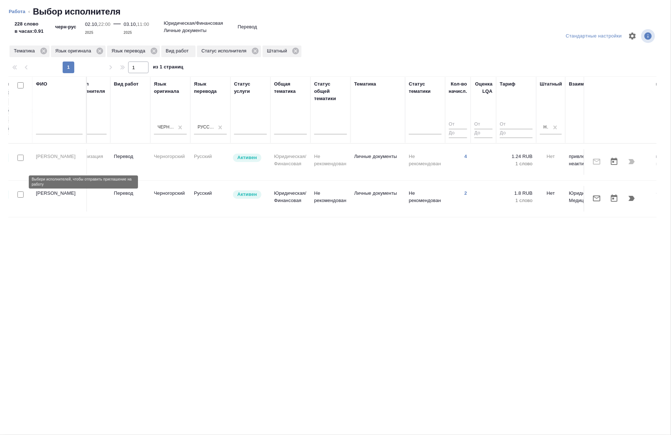
click at [20, 191] on input "checkbox" at bounding box center [20, 194] width 6 height 6
checkbox input "true"
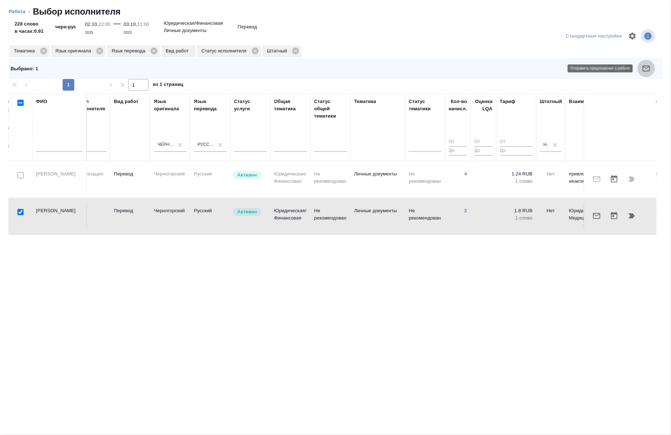
click at [648, 71] on icon "button" at bounding box center [645, 69] width 7 height 6
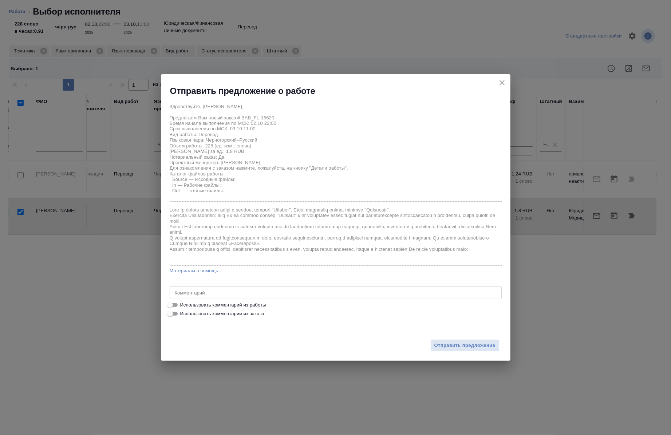
click at [257, 307] on span "Использовать комментарий из работы" at bounding box center [223, 304] width 86 height 7
click at [183, 307] on input "Использовать комментарий из работы" at bounding box center [170, 305] width 26 height 9
checkbox input "true"
type textarea "под нот"
click at [437, 347] on span "Отправить предложение" at bounding box center [464, 345] width 61 height 8
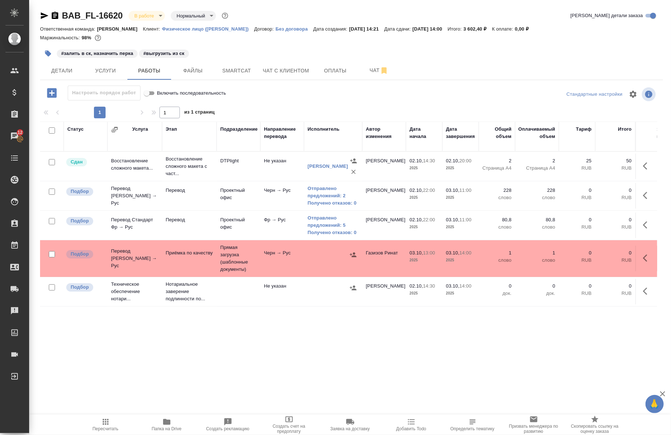
click at [164, 356] on div "Статус Услуга Этап Подразделение Направление перевода Исполнитель Автор изменен…" at bounding box center [348, 304] width 617 height 364
